Goal: Task Accomplishment & Management: Complete application form

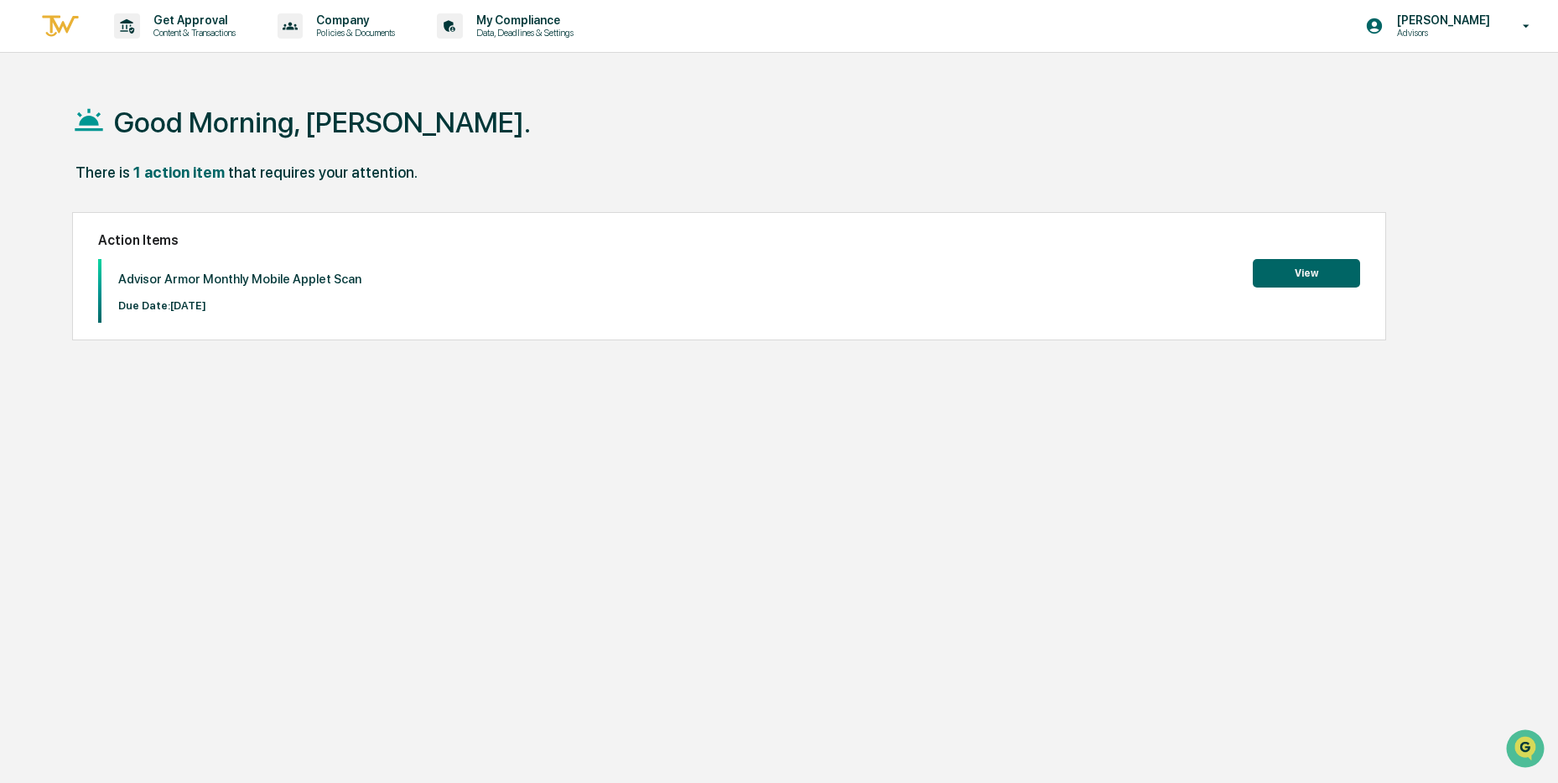
click at [1291, 263] on button "View" at bounding box center [1306, 273] width 107 height 29
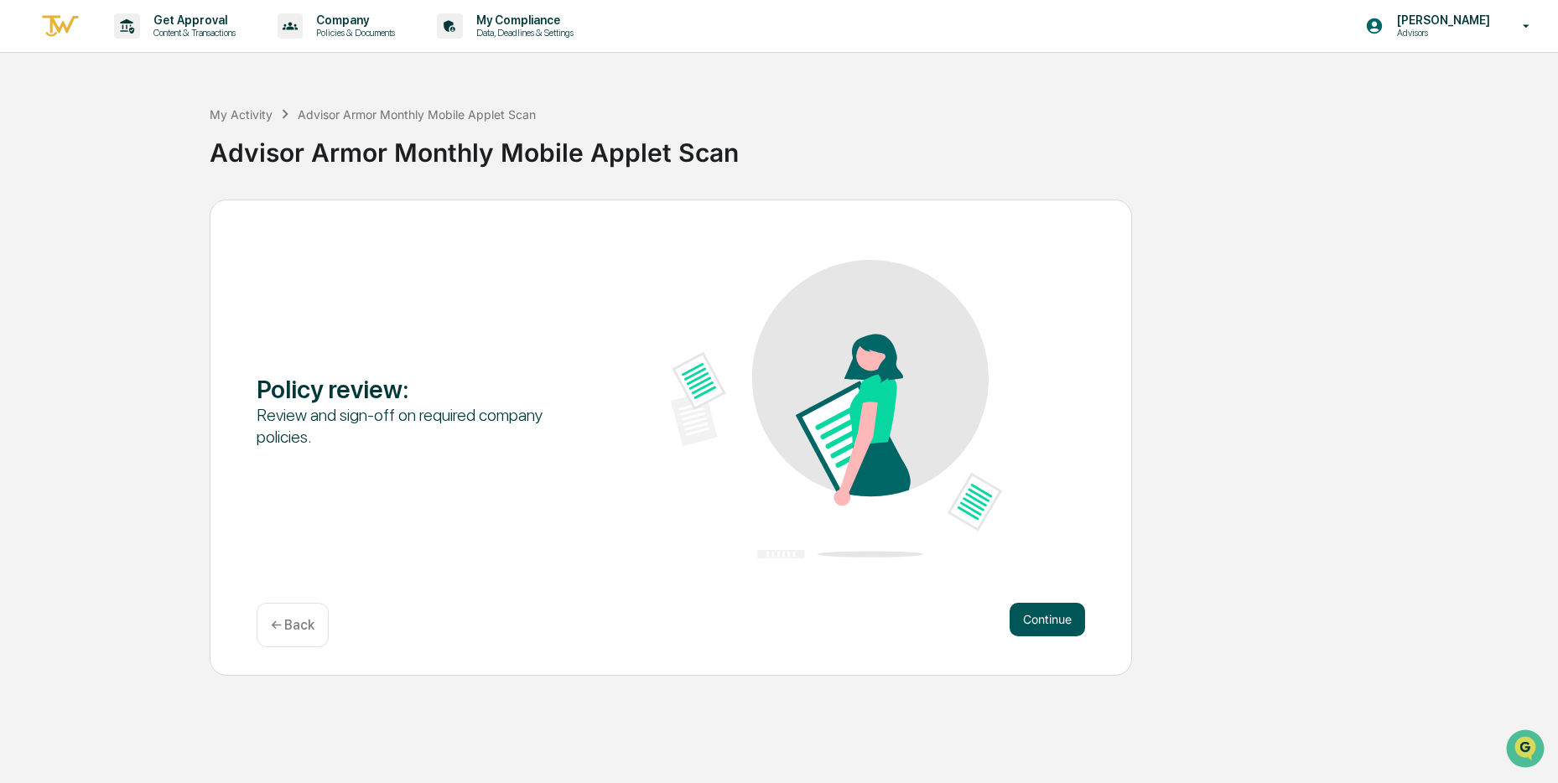
click at [1038, 615] on button "Continue" at bounding box center [1047, 620] width 75 height 34
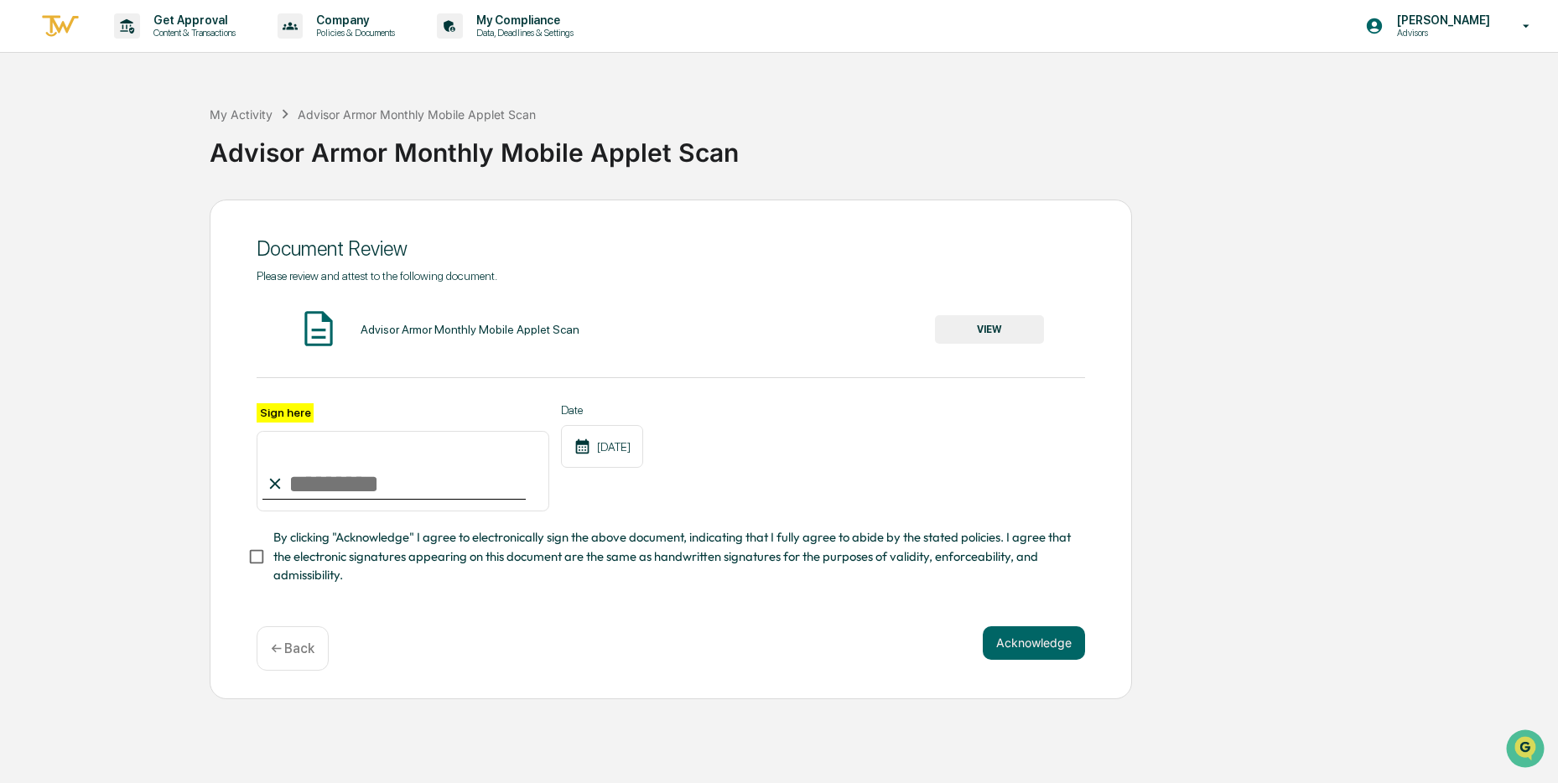
click at [335, 484] on input "Sign here" at bounding box center [403, 471] width 293 height 81
type input "**********"
click at [964, 349] on div "Advisor Armor Monthly Mobile Applet Scan VIEW" at bounding box center [671, 330] width 829 height 44
click at [977, 336] on button "VIEW" at bounding box center [989, 329] width 109 height 29
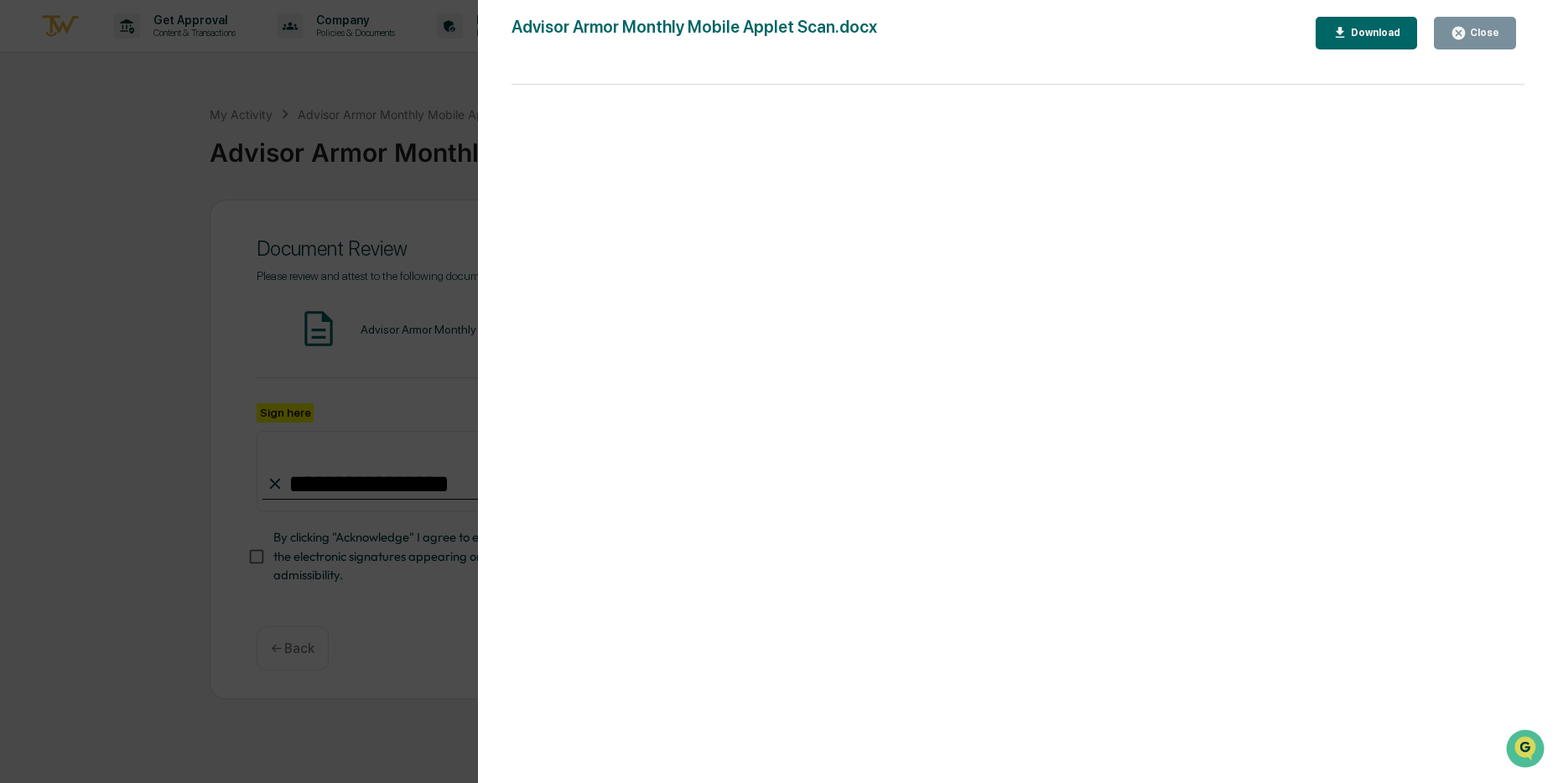
click at [1483, 37] on div "Close" at bounding box center [1483, 33] width 33 height 12
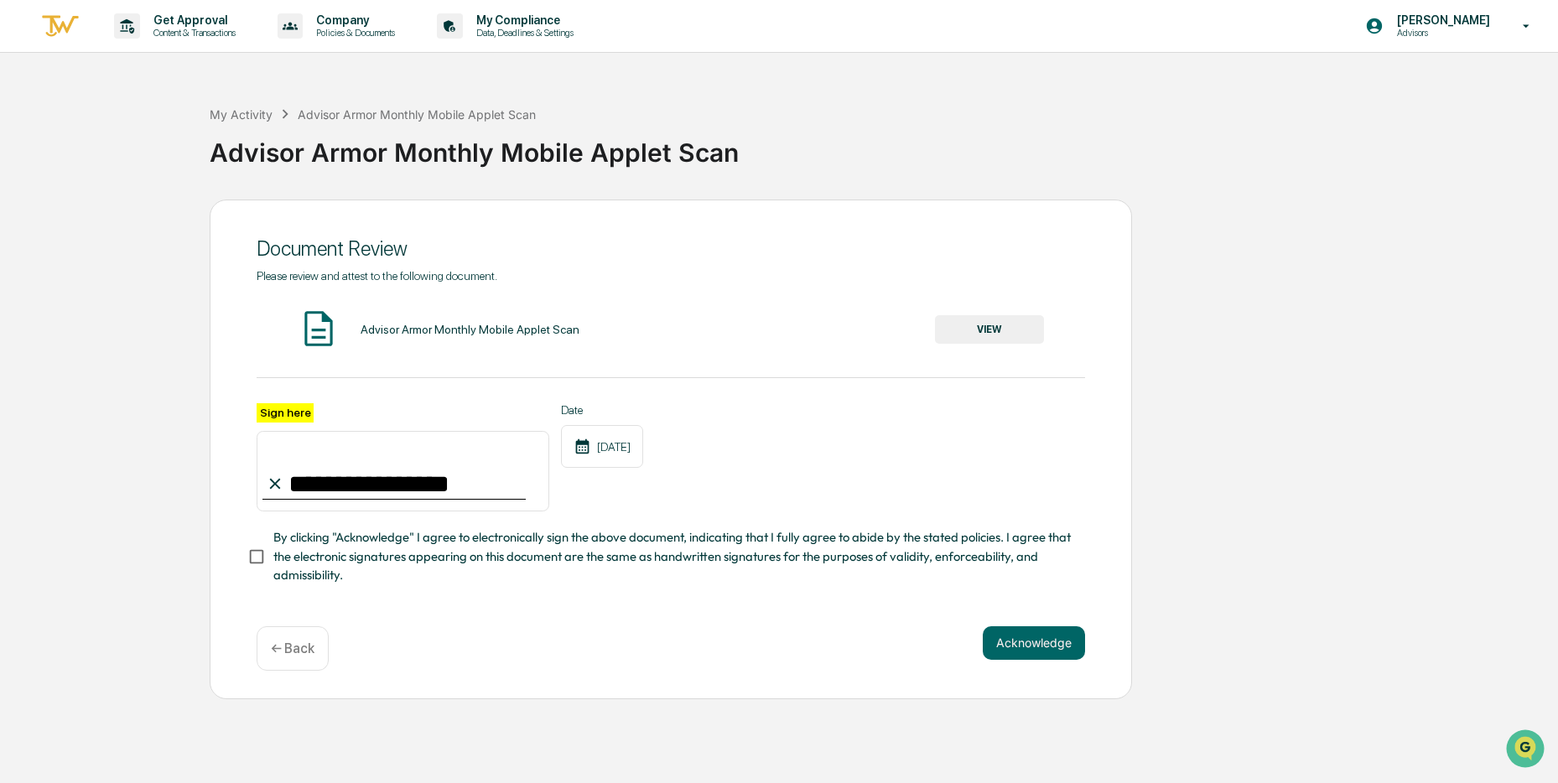
click at [254, 574] on label "By clicking "Acknowledge" I agree to electronically sign the above document, in…" at bounding box center [659, 556] width 824 height 56
click at [1027, 650] on button "Acknowledge" at bounding box center [1034, 643] width 102 height 34
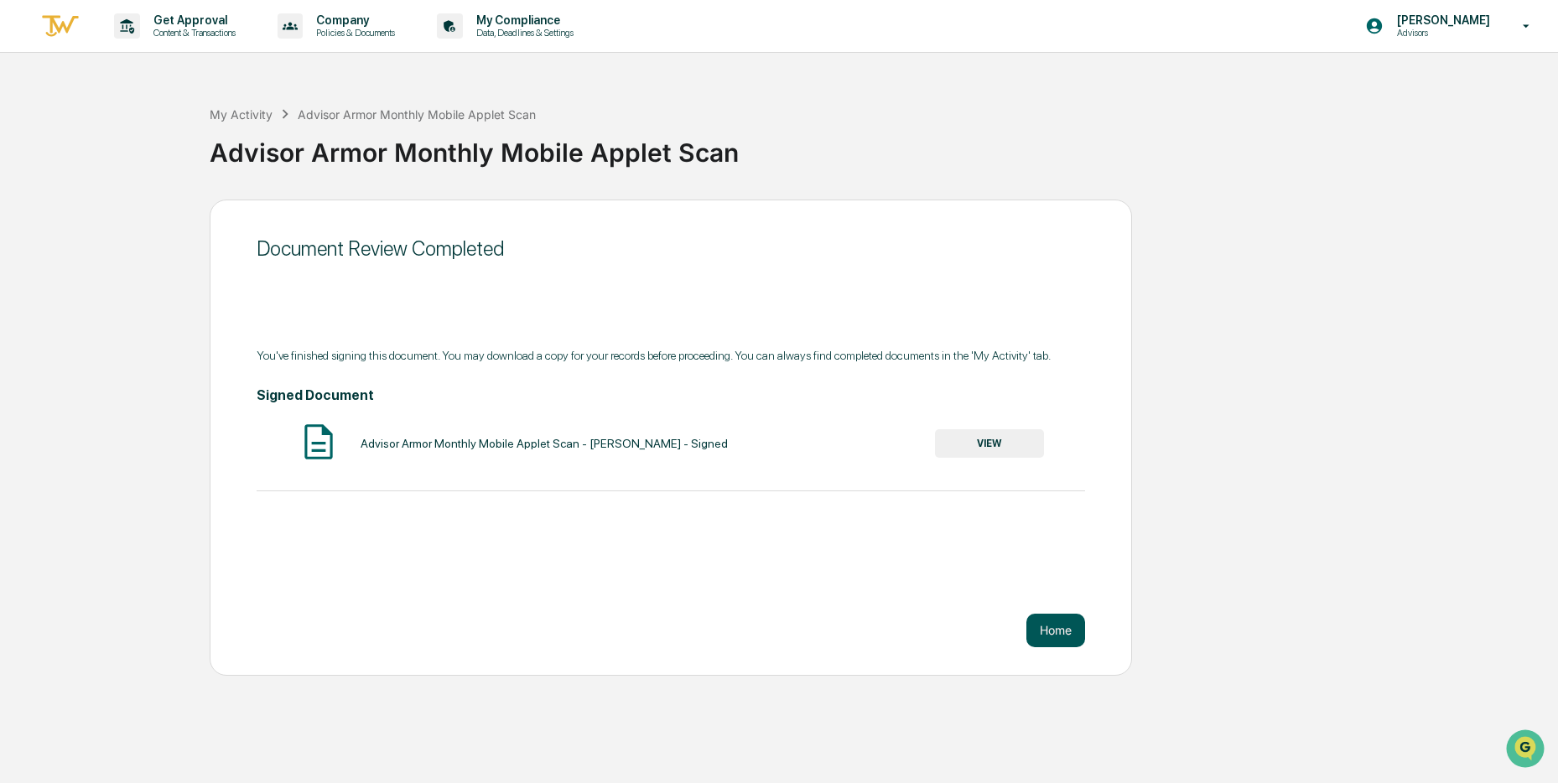
click at [1068, 644] on button "Home" at bounding box center [1056, 631] width 59 height 34
